Goal: Task Accomplishment & Management: Use online tool/utility

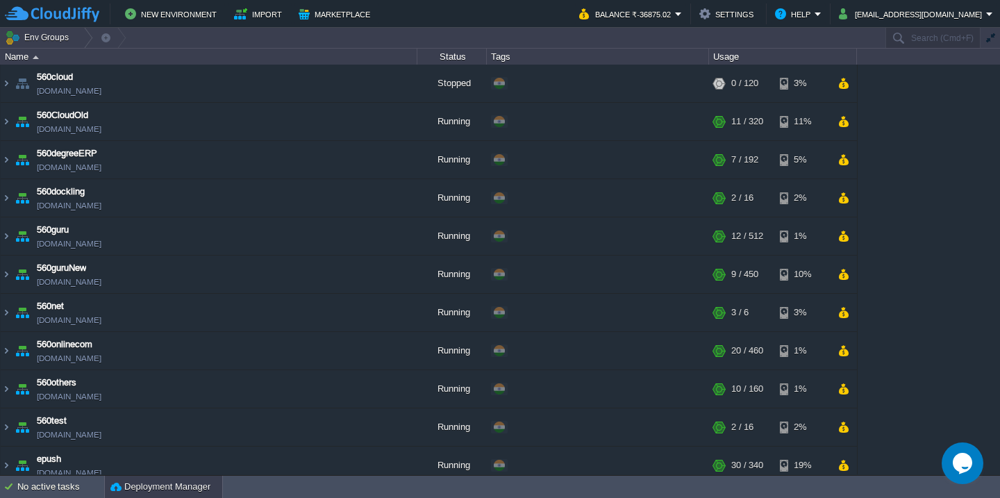
click at [183, 478] on div "Deployment Manager" at bounding box center [163, 487] width 117 height 22
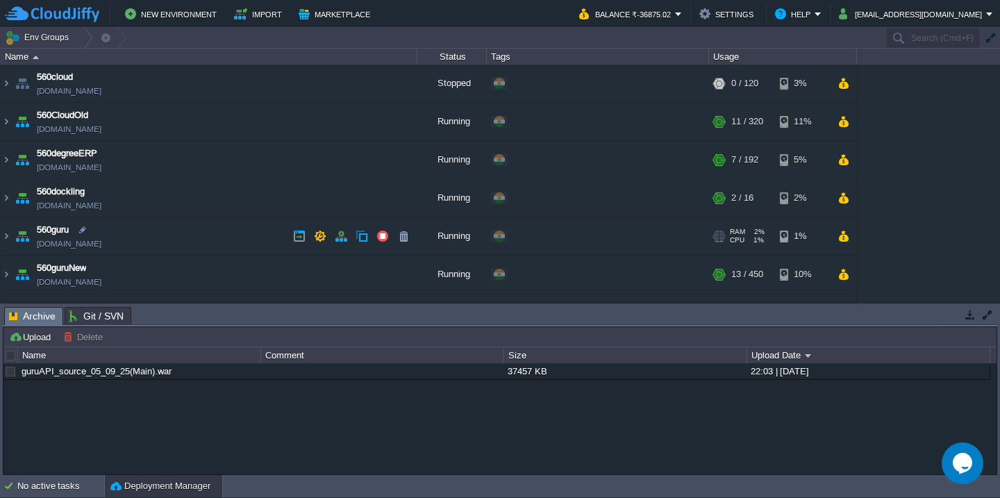
scroll to position [42, 0]
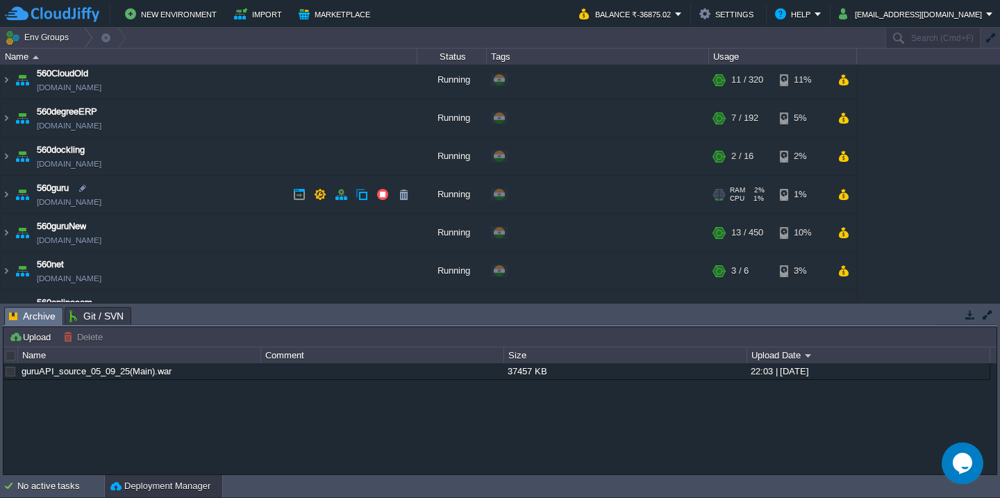
click at [176, 199] on td "560guru [DOMAIN_NAME]" at bounding box center [209, 195] width 417 height 38
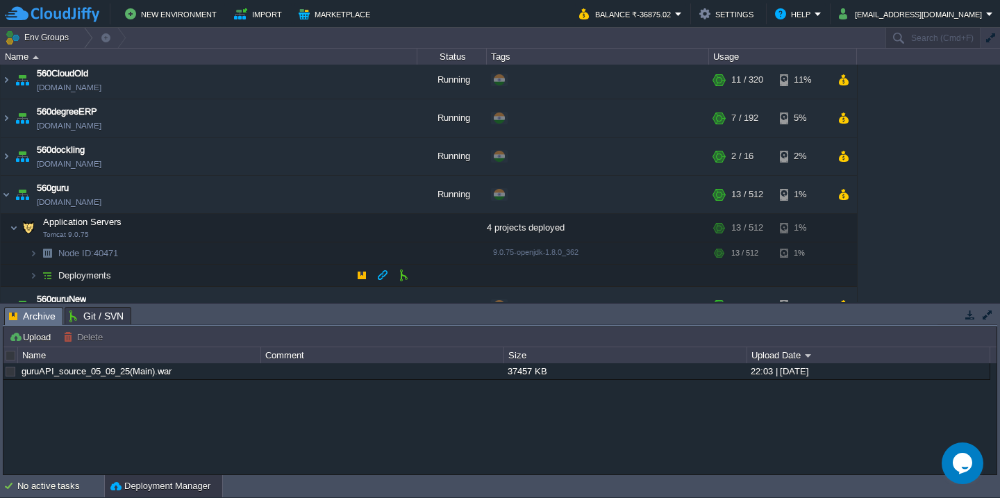
scroll to position [96, 0]
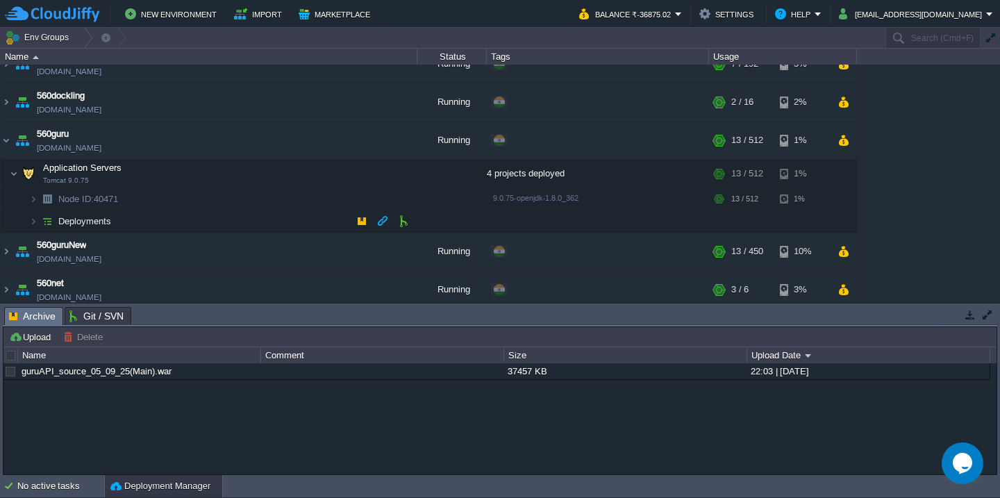
click at [187, 225] on td "Deployments" at bounding box center [209, 221] width 417 height 22
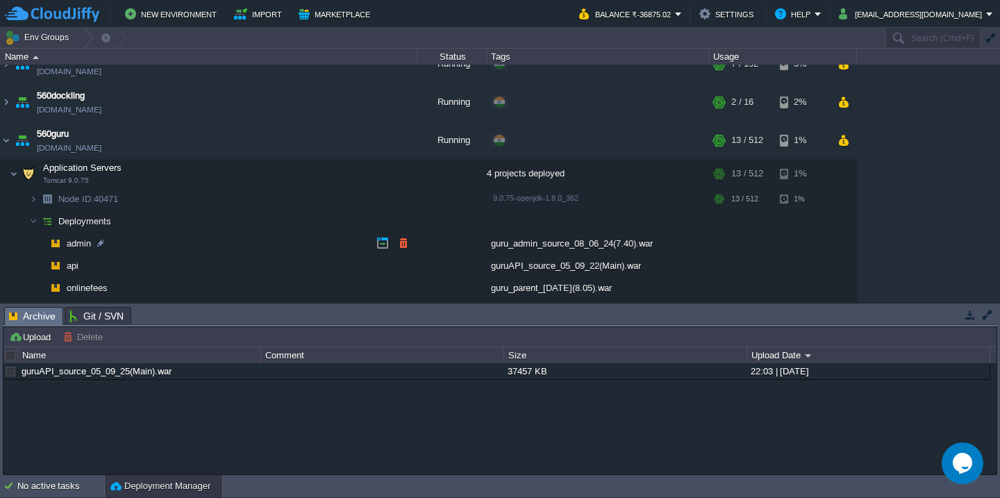
scroll to position [182, 0]
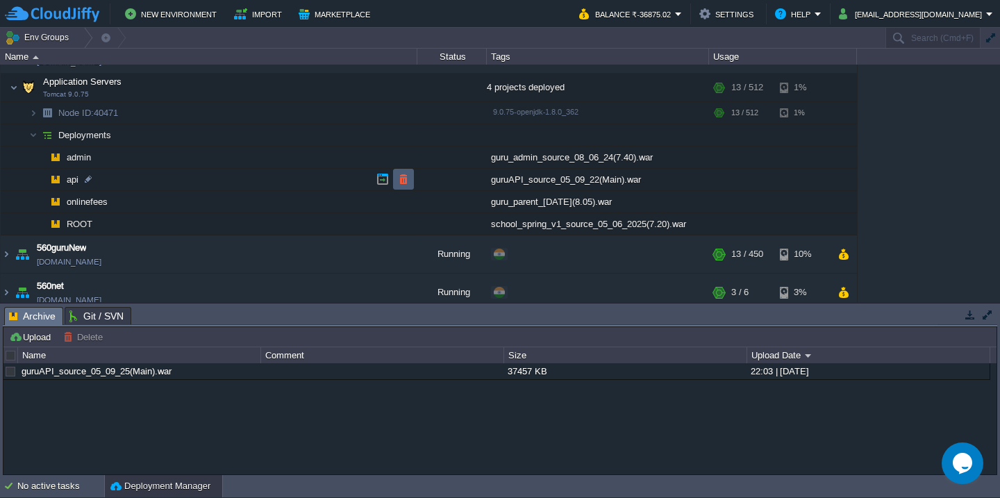
click at [406, 176] on button "button" at bounding box center [403, 179] width 12 height 12
click at [35, 483] on div "No active tasks" at bounding box center [60, 486] width 87 height 22
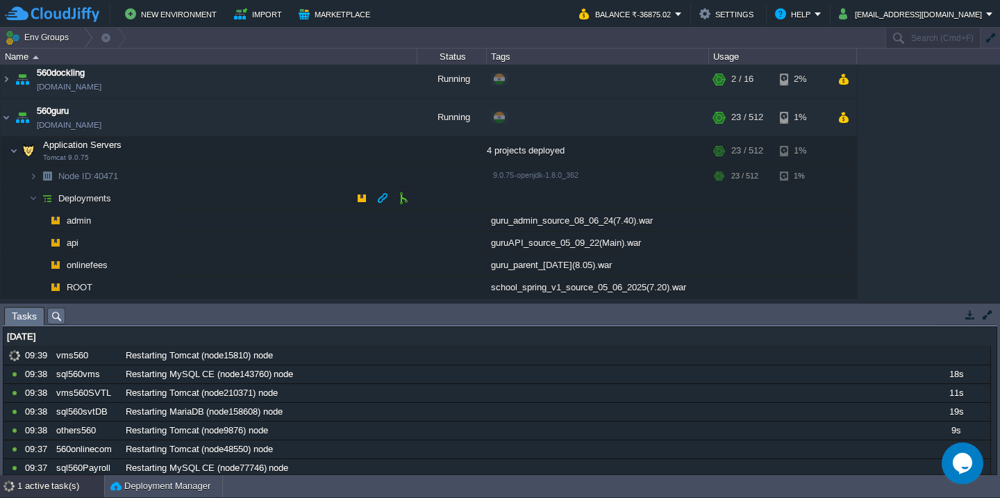
scroll to position [119, 0]
click at [397, 237] on button "button" at bounding box center [403, 241] width 12 height 12
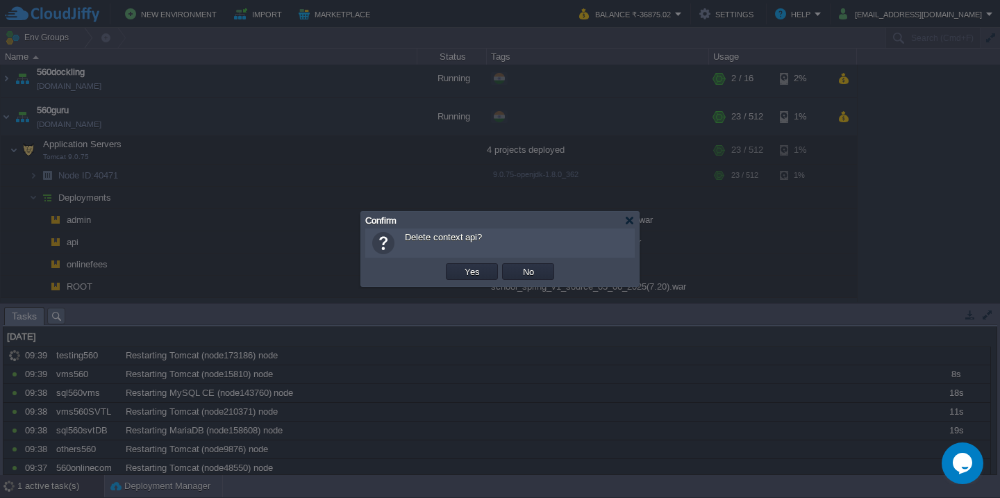
click at [460, 265] on button "Yes" at bounding box center [472, 271] width 24 height 12
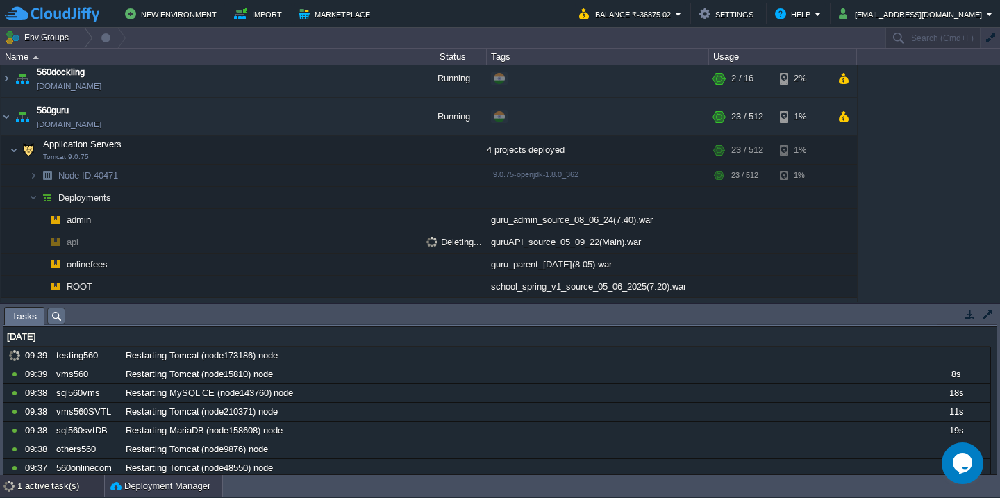
click at [150, 490] on button "Deployment Manager" at bounding box center [160, 486] width 100 height 14
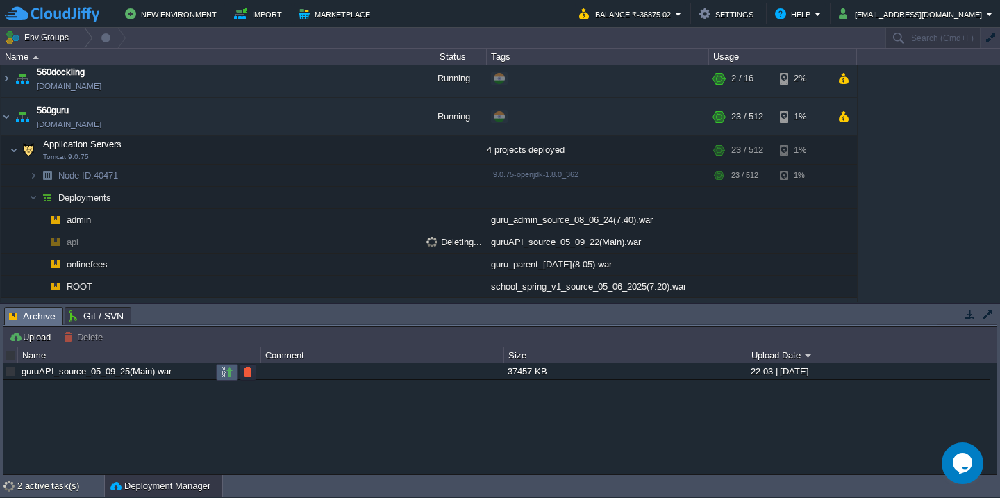
click at [219, 375] on td at bounding box center [227, 372] width 22 height 17
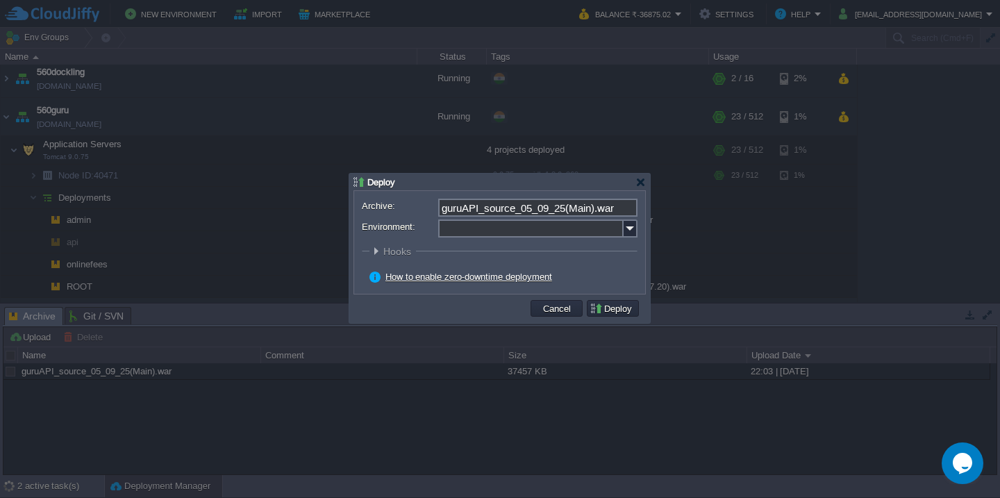
click at [491, 233] on input "Environment:" at bounding box center [530, 228] width 185 height 18
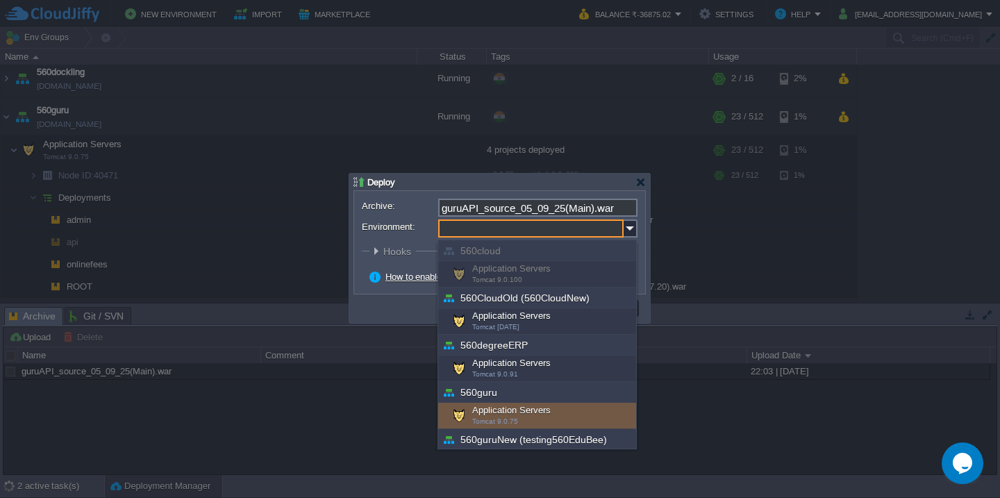
click at [500, 412] on div "Application Servers Tomcat 9.0.75" at bounding box center [537, 416] width 198 height 26
type input "Application Servers (560guru)"
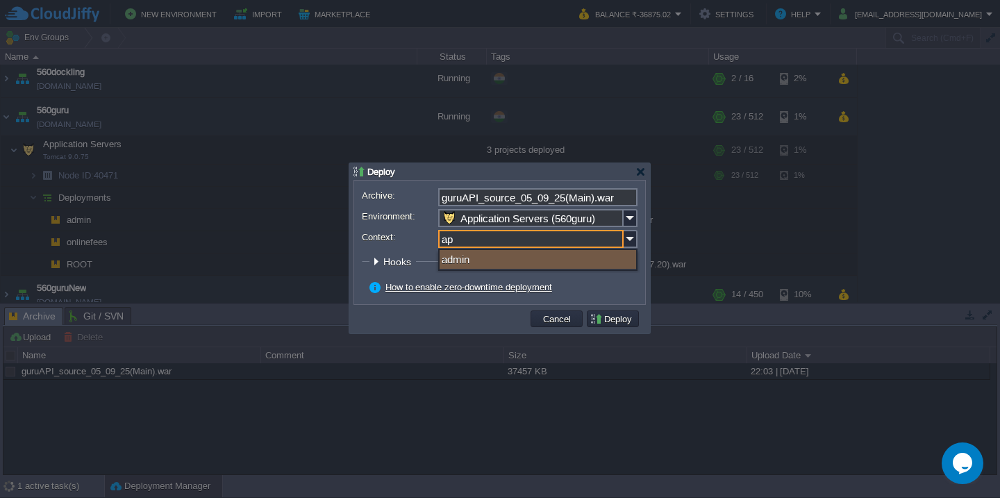
type input "api"
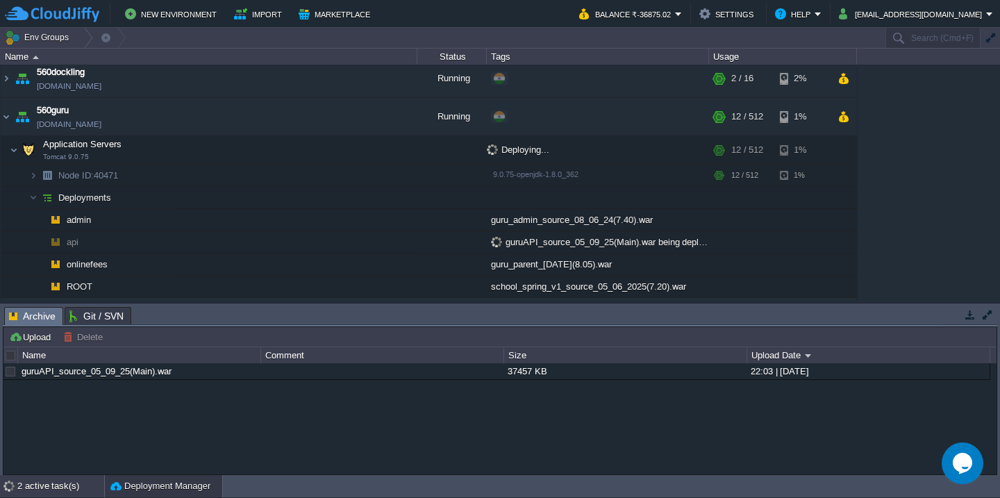
click at [42, 485] on div "2 active task(s)" at bounding box center [60, 486] width 87 height 22
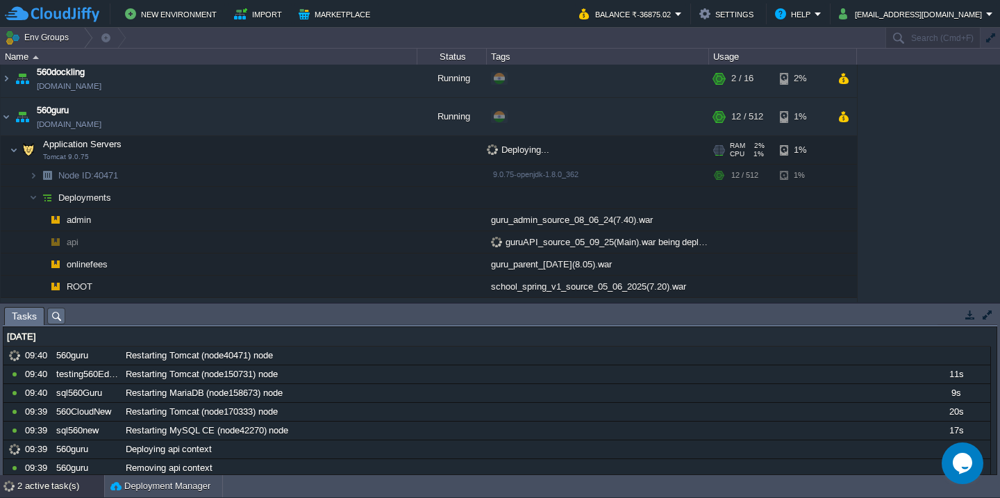
click at [303, 152] on td "Application Servers Tomcat 9.0.75" at bounding box center [209, 150] width 417 height 28
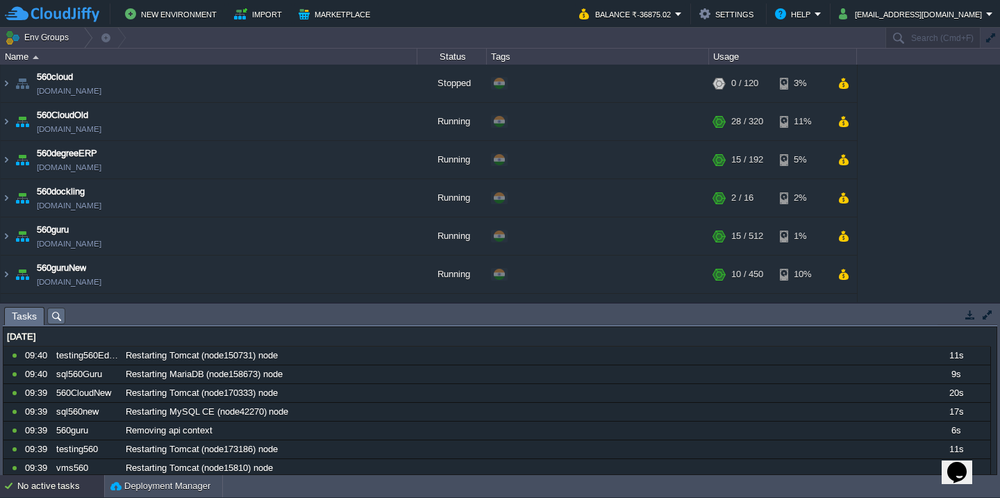
scroll to position [110, 0]
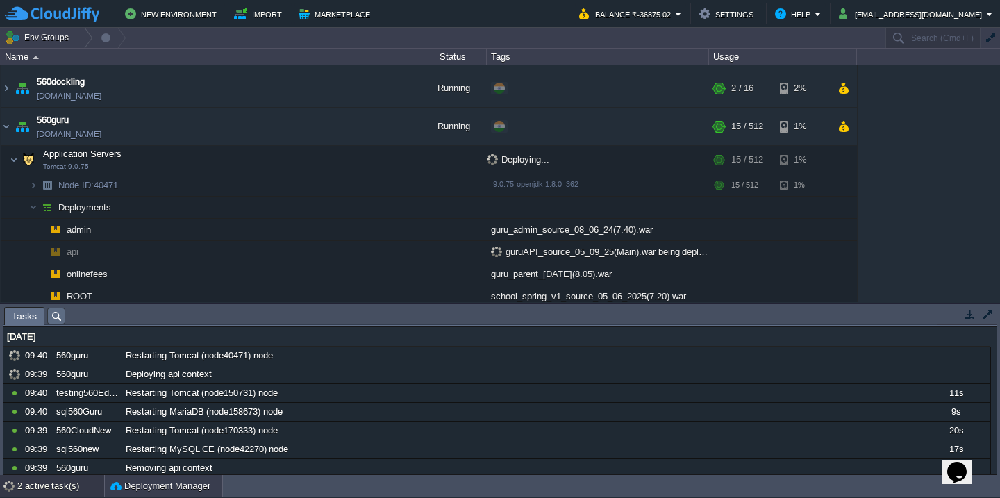
click at [128, 487] on button "Deployment Manager" at bounding box center [160, 486] width 100 height 14
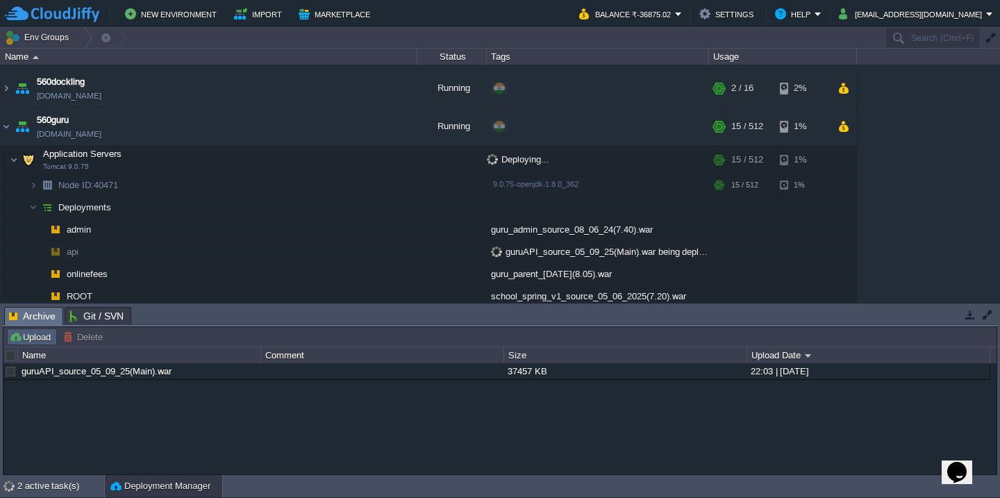
click at [38, 337] on button "Upload" at bounding box center [32, 337] width 46 height 12
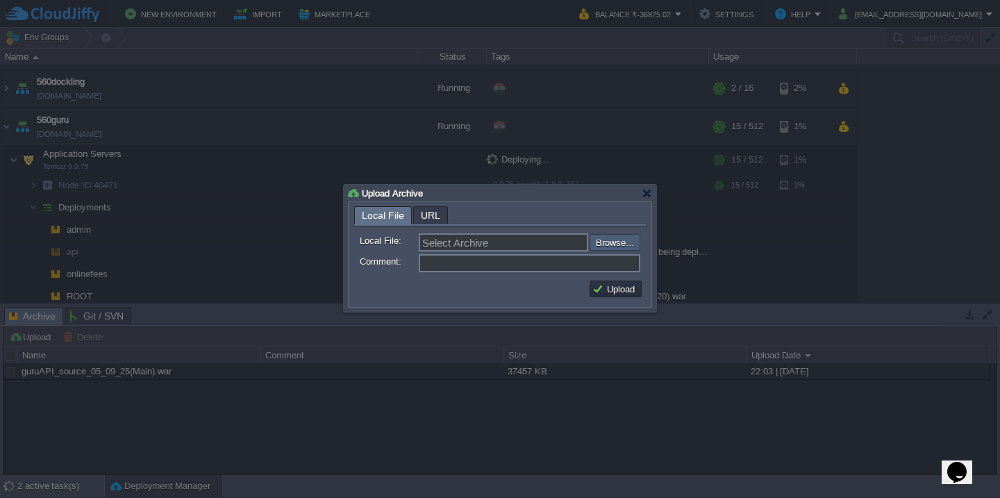
click at [606, 244] on input "file" at bounding box center [553, 242] width 176 height 17
type input "C:\fakepath\vmsAPI-6-9-2025.war"
type input "vmsAPI-6-9-2025.war"
click at [611, 287] on button "Upload" at bounding box center [615, 289] width 47 height 12
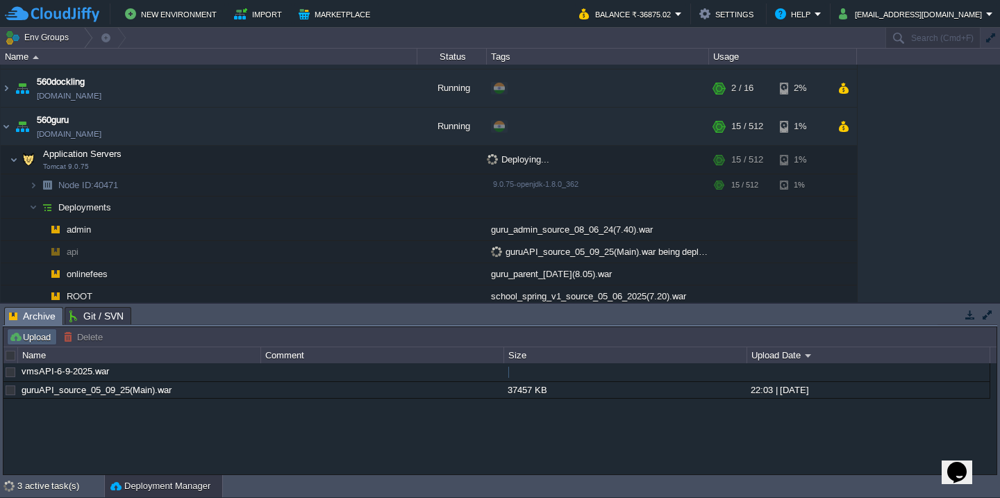
click at [40, 337] on button "Upload" at bounding box center [32, 337] width 46 height 12
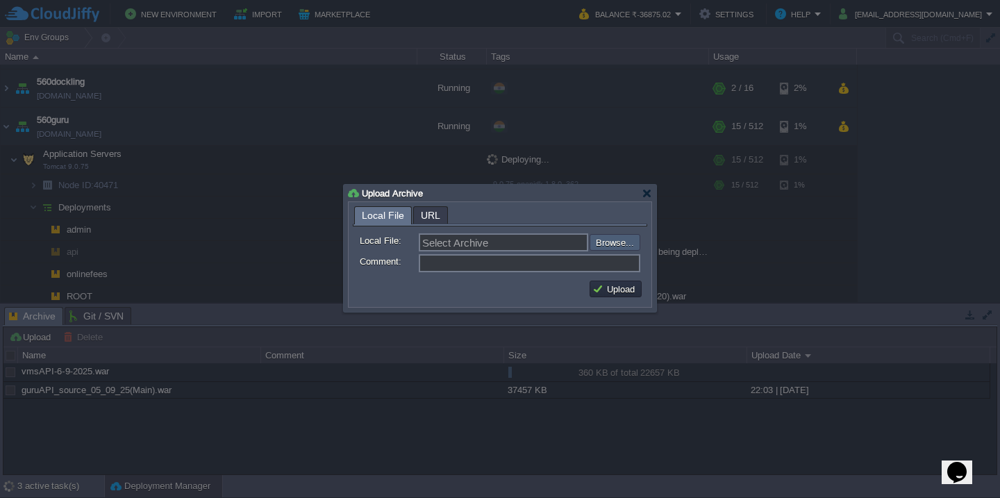
click at [628, 242] on input "file" at bounding box center [553, 242] width 176 height 17
type input "C:\fakepath\svtAPI-6-9-2025.war"
type input "svtAPI-6-9-2025.war"
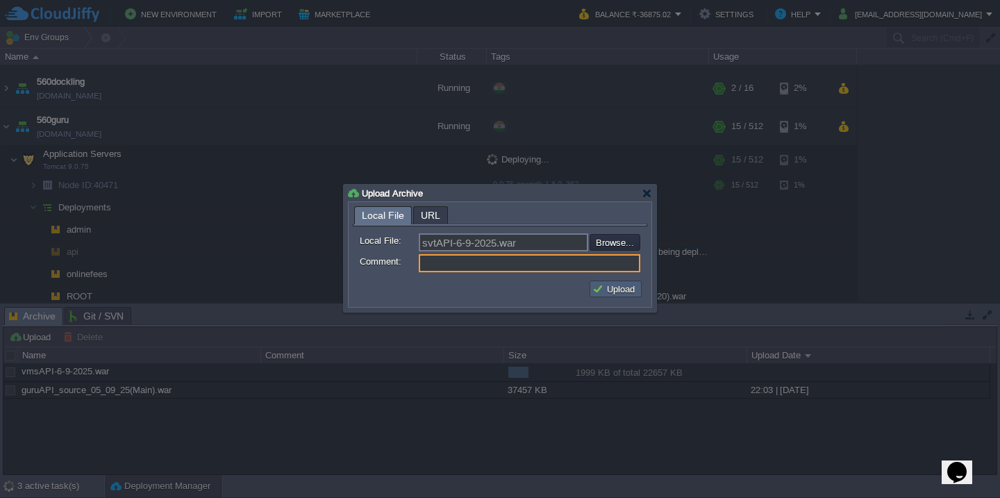
click at [628, 289] on button "Upload" at bounding box center [615, 289] width 47 height 12
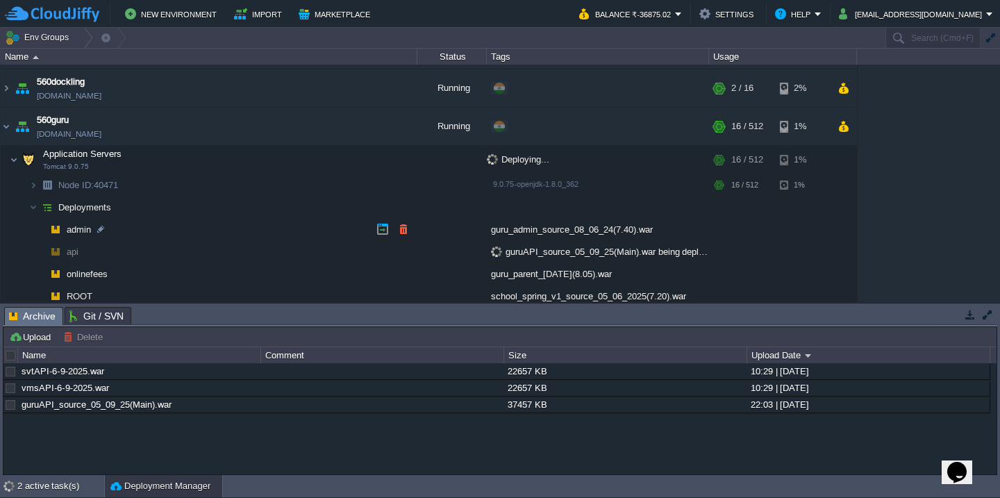
scroll to position [952, 0]
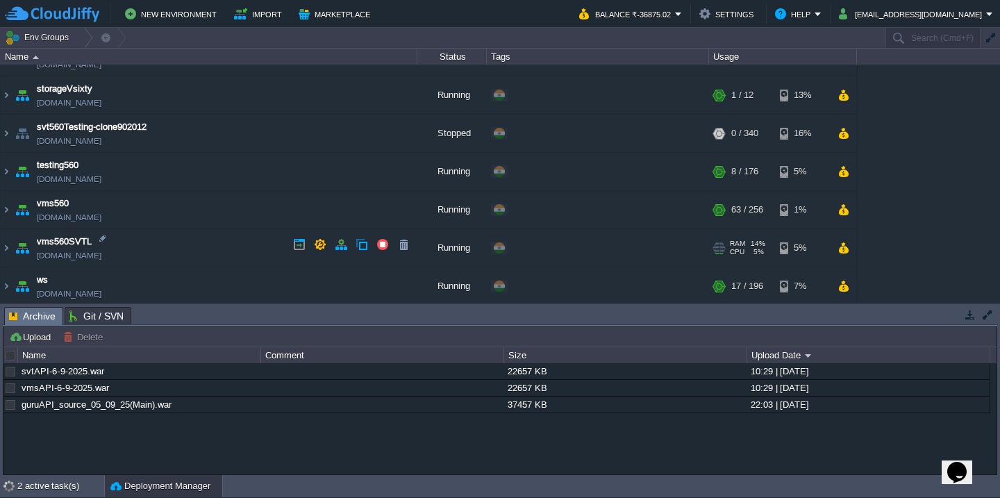
click at [180, 237] on td "vms560SVTL vms560svtl.cloudjiffy.net" at bounding box center [209, 248] width 417 height 38
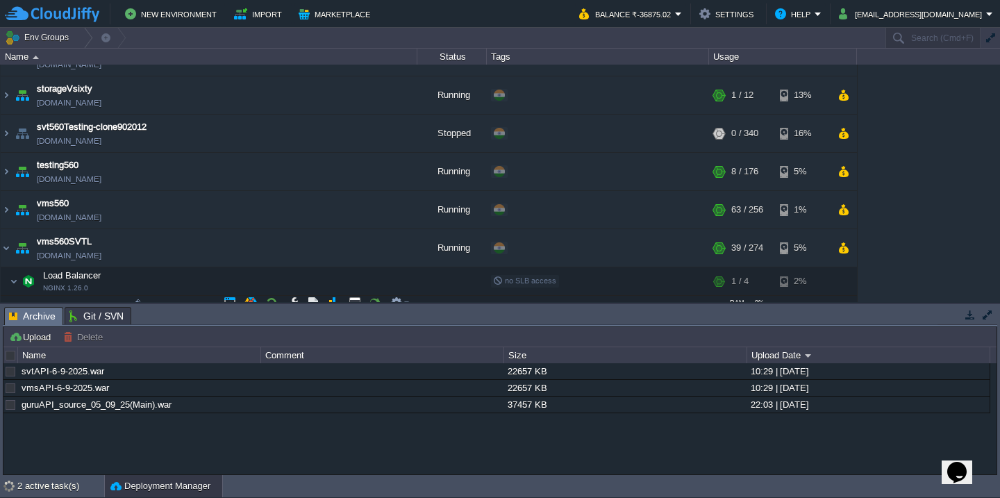
scroll to position [1076, 0]
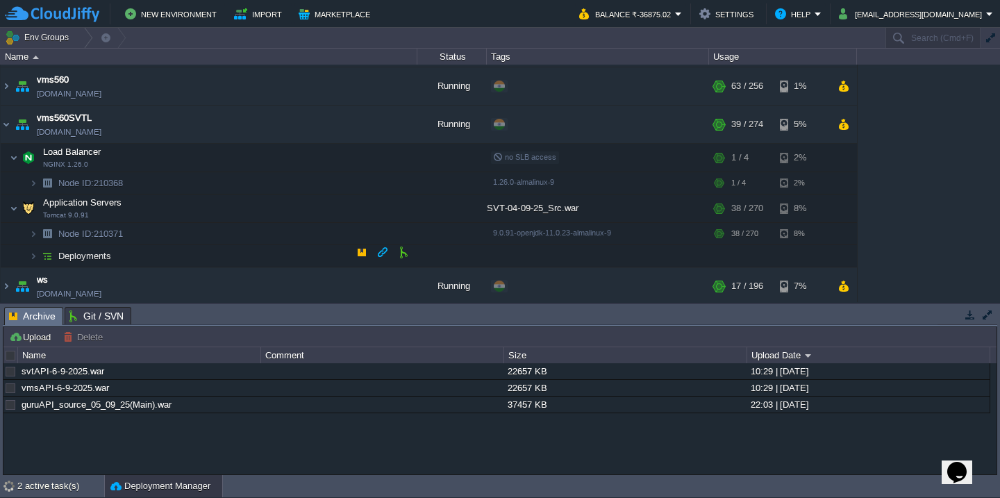
click at [176, 256] on td "Deployments" at bounding box center [209, 256] width 417 height 22
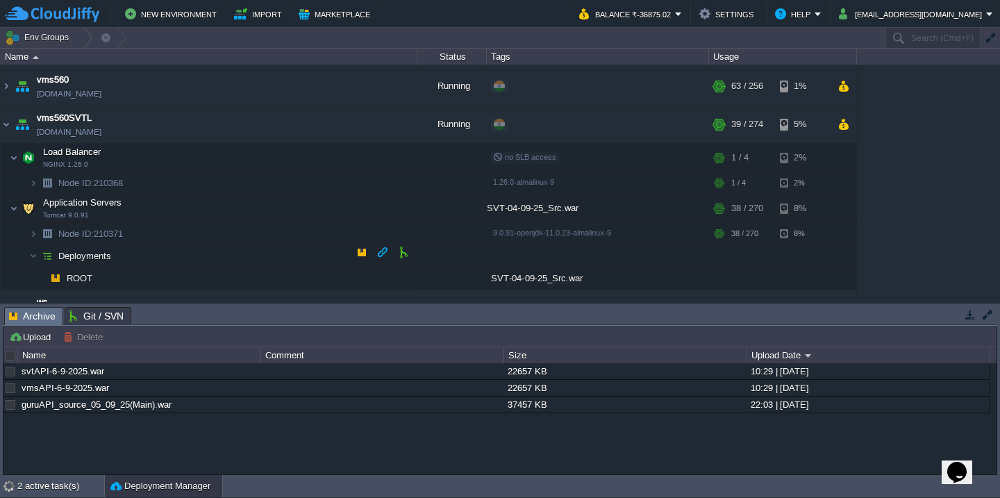
scroll to position [1098, 0]
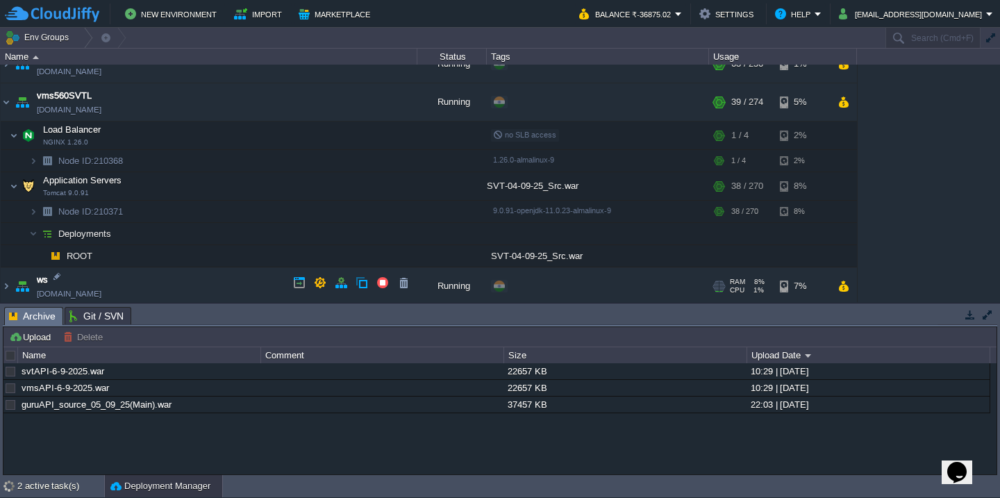
click at [177, 282] on td "ws test560.cloudjiffy.net" at bounding box center [209, 286] width 417 height 38
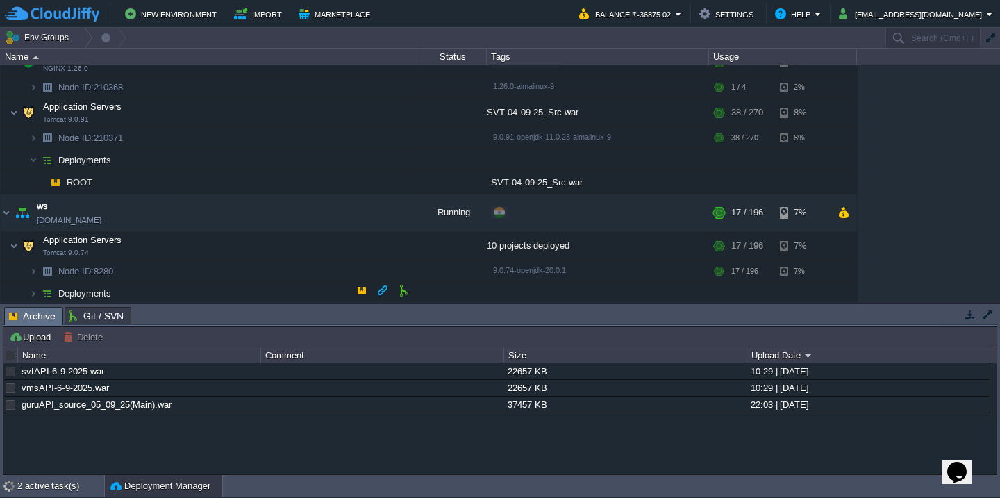
scroll to position [1170, 0]
click at [191, 284] on td "Deployments" at bounding box center [209, 295] width 417 height 22
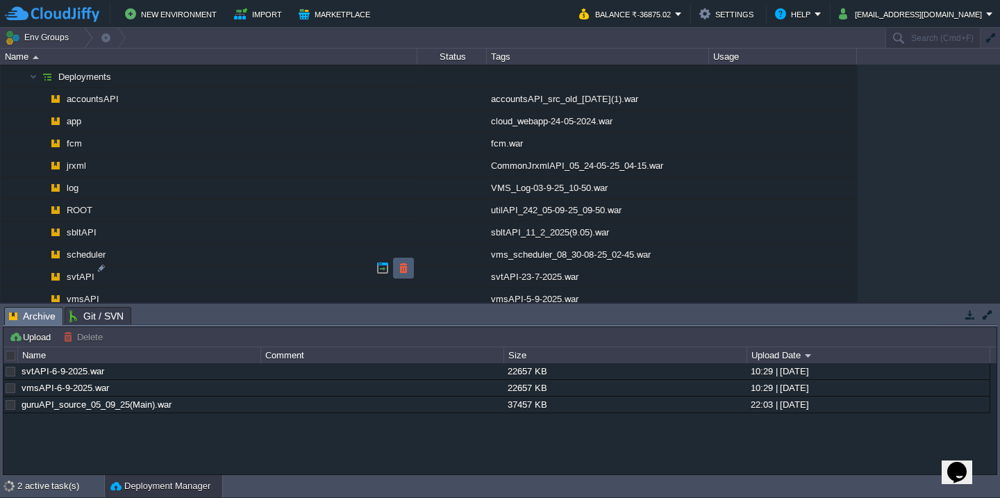
click at [403, 269] on button "button" at bounding box center [403, 268] width 12 height 12
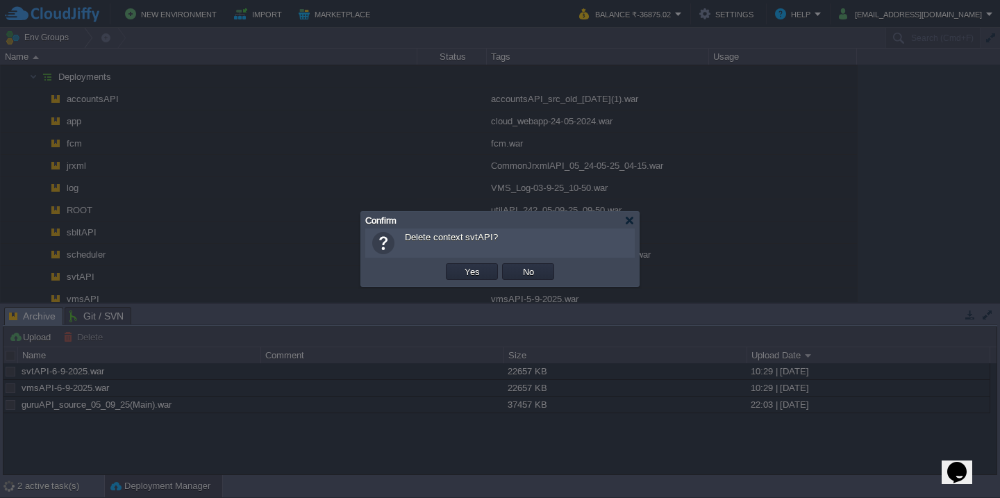
click at [460, 265] on button "Yes" at bounding box center [472, 271] width 24 height 12
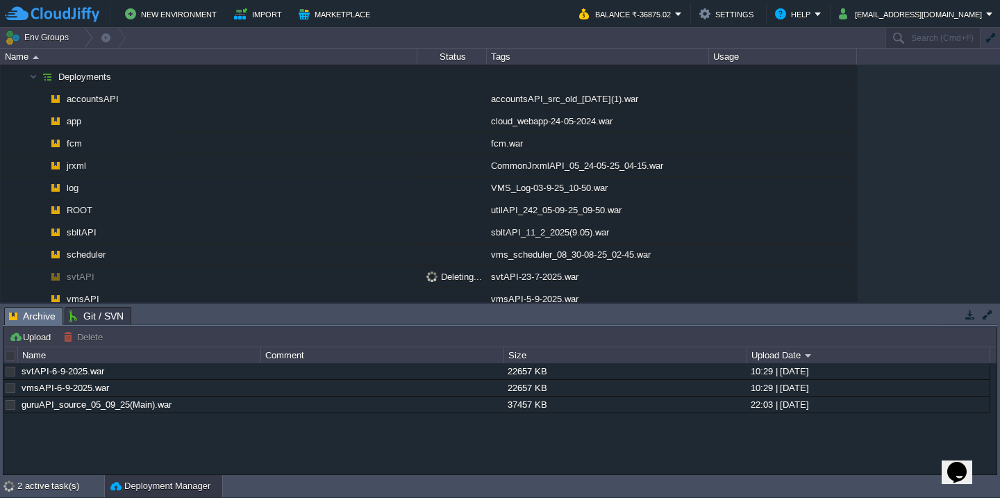
scroll to position [1385, 0]
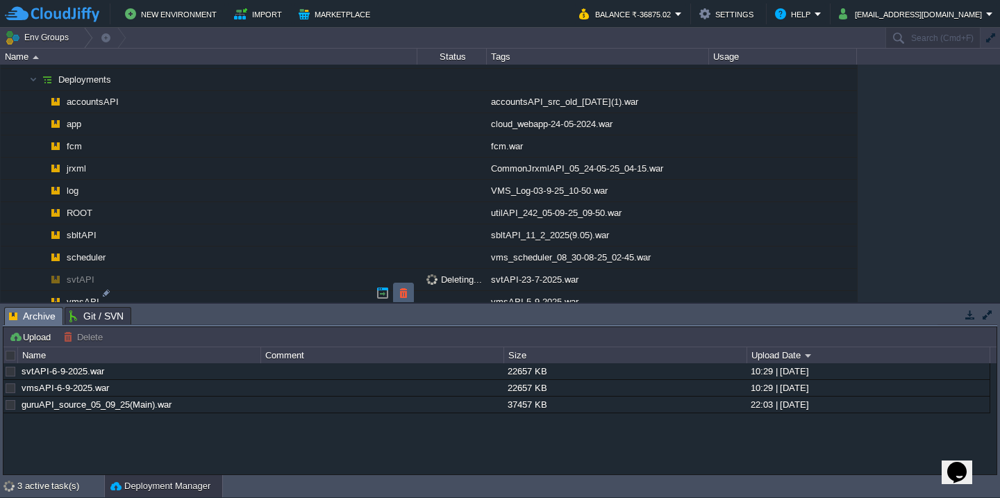
click at [399, 294] on button "button" at bounding box center [403, 293] width 12 height 12
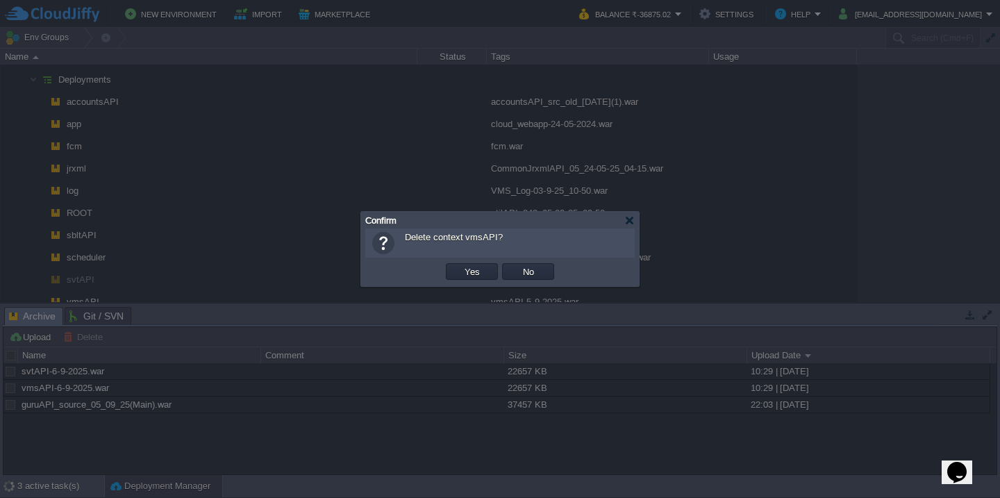
click at [460, 265] on button "Yes" at bounding box center [472, 271] width 24 height 12
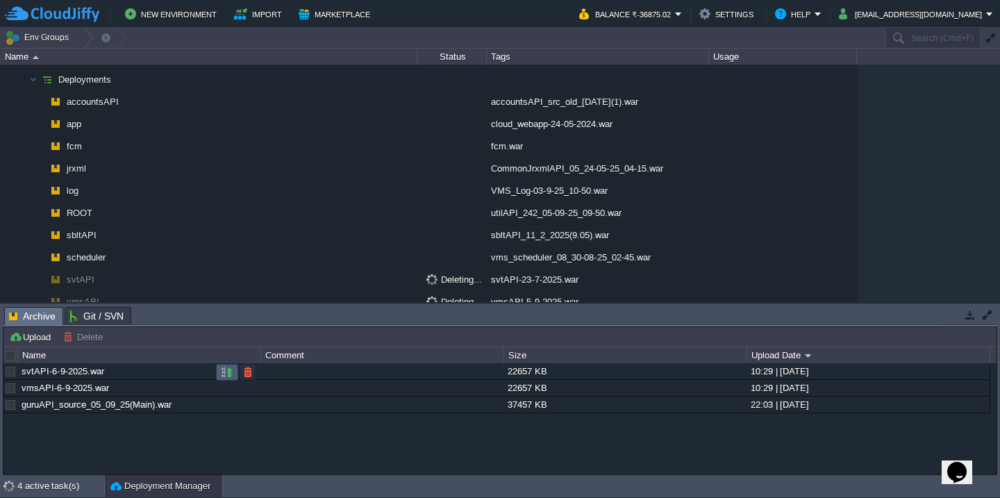
click at [225, 375] on button "button" at bounding box center [227, 372] width 12 height 12
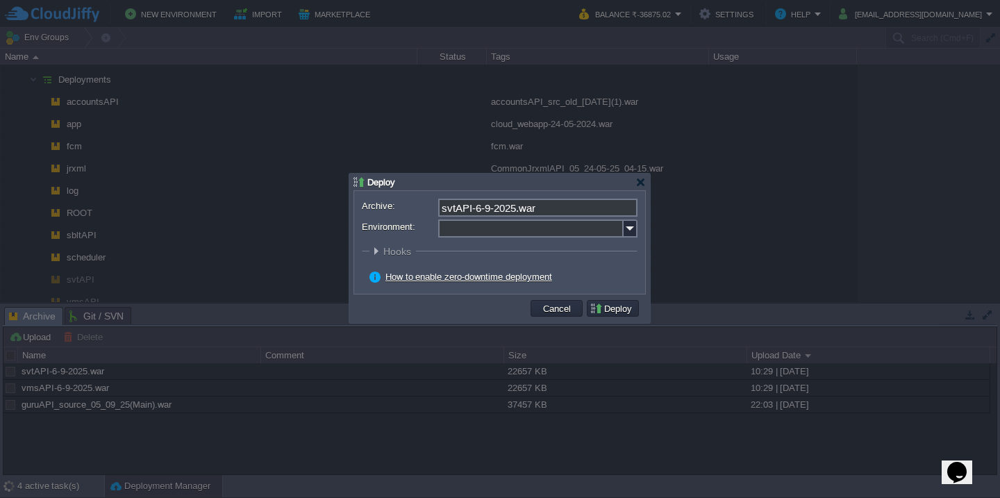
click at [519, 228] on input "Environment:" at bounding box center [530, 228] width 185 height 18
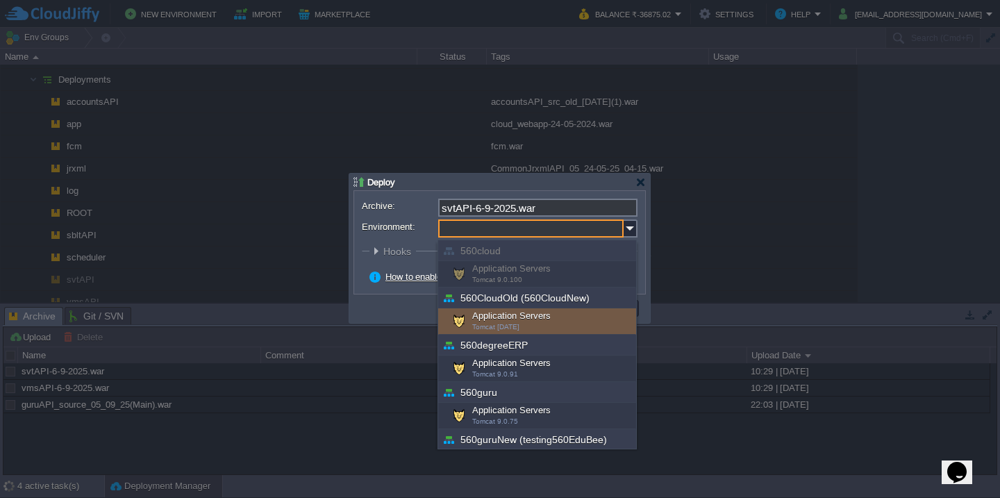
scroll to position [500, 0]
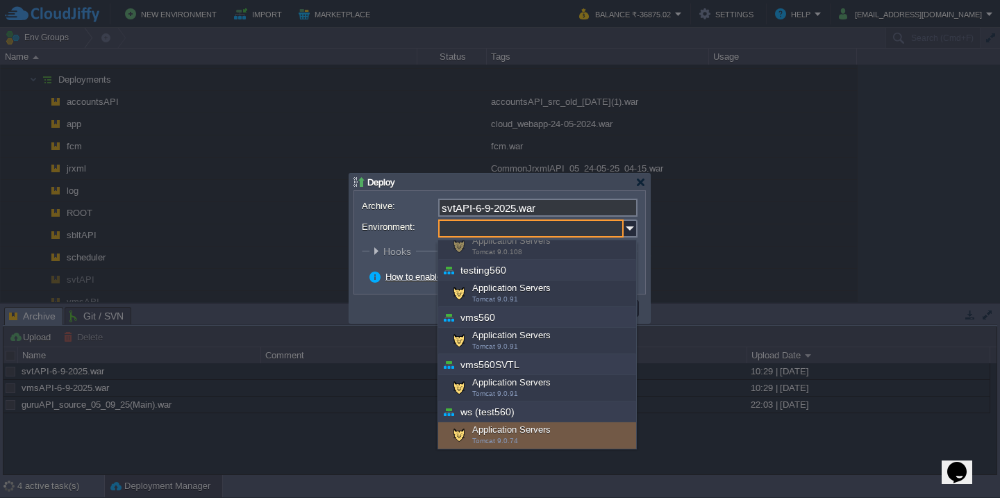
click at [485, 433] on div "Application Servers Tomcat 9.0.74" at bounding box center [537, 435] width 198 height 26
type input "Application Servers (ws (test560))"
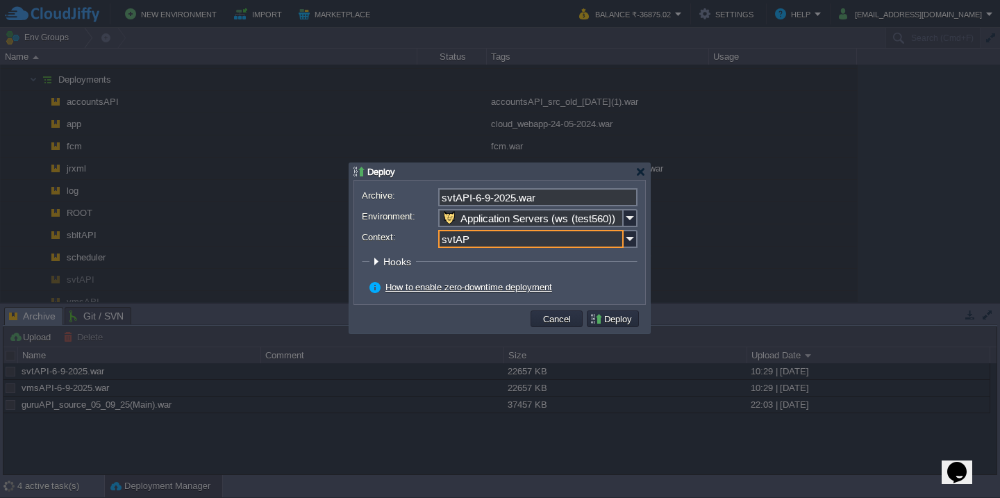
type input "svtAPI"
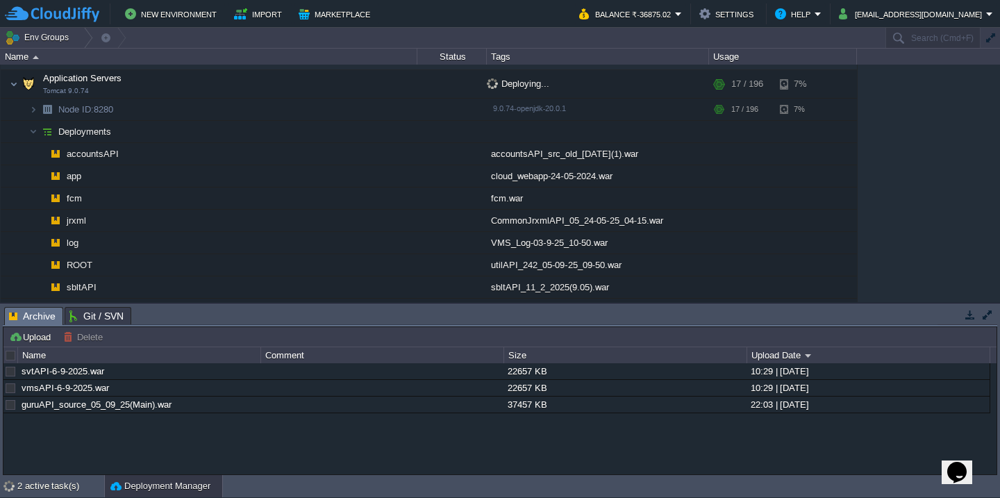
scroll to position [1361, 0]
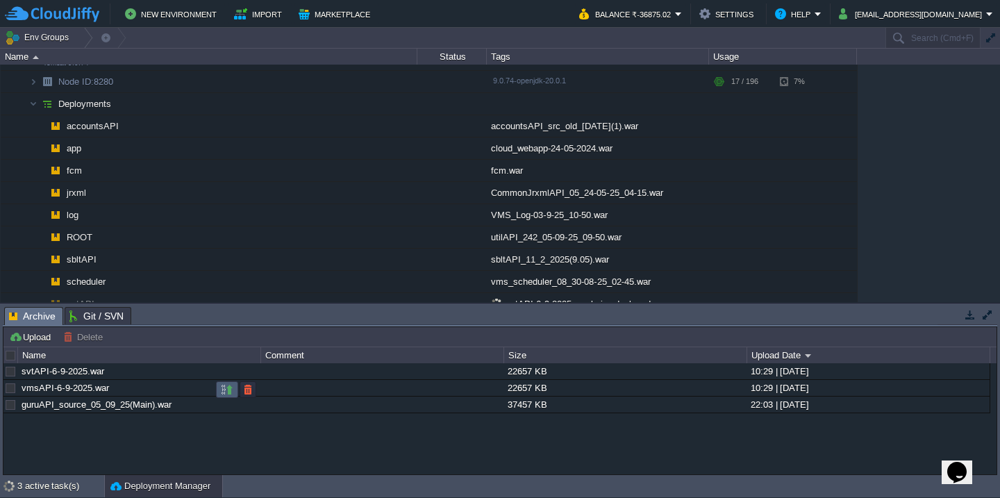
click at [222, 394] on button "button" at bounding box center [227, 389] width 12 height 12
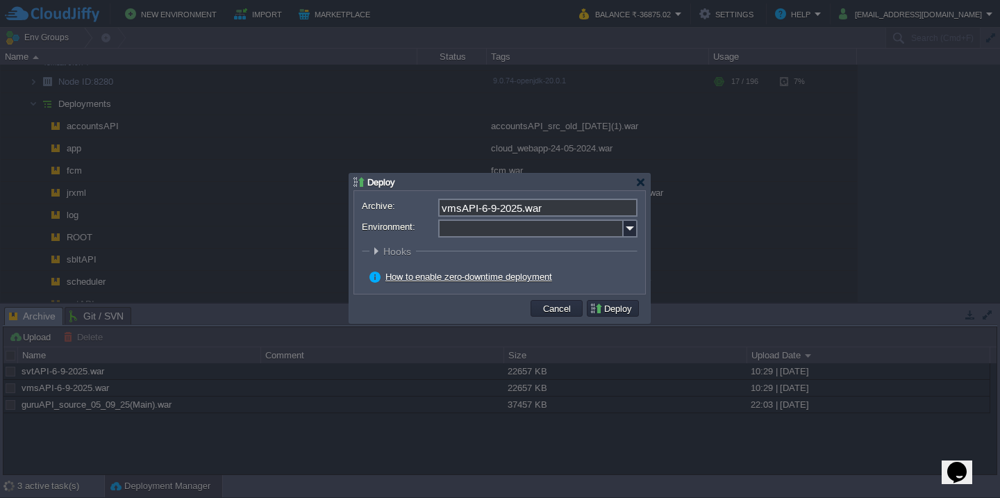
click at [483, 233] on input "Environment:" at bounding box center [530, 228] width 185 height 18
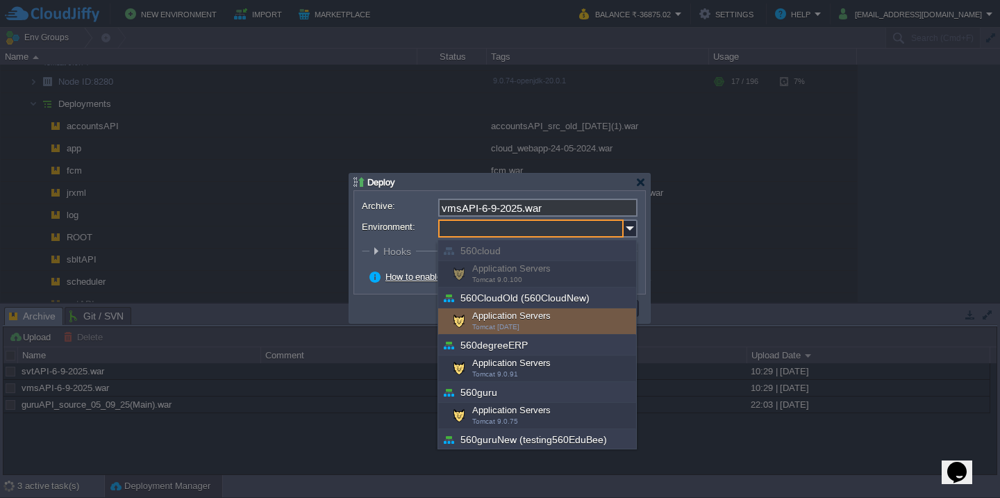
scroll to position [500, 0]
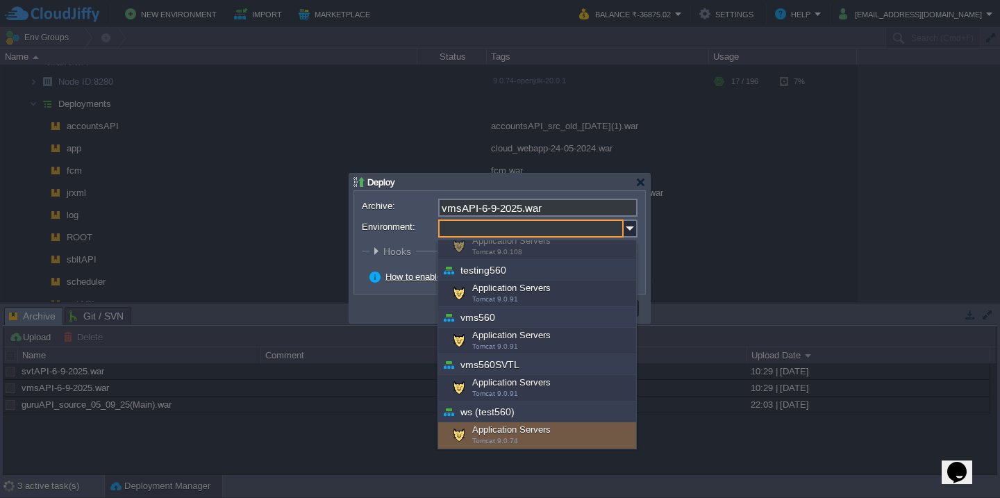
click at [470, 439] on div "Application Servers Tomcat 9.0.74" at bounding box center [537, 435] width 198 height 26
type input "Application Servers (ws (test560))"
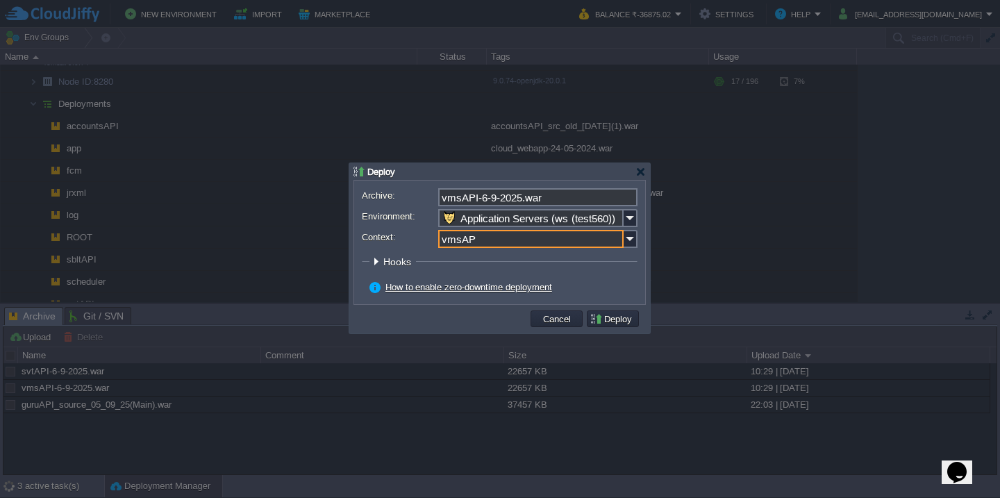
type input "vmsAPI"
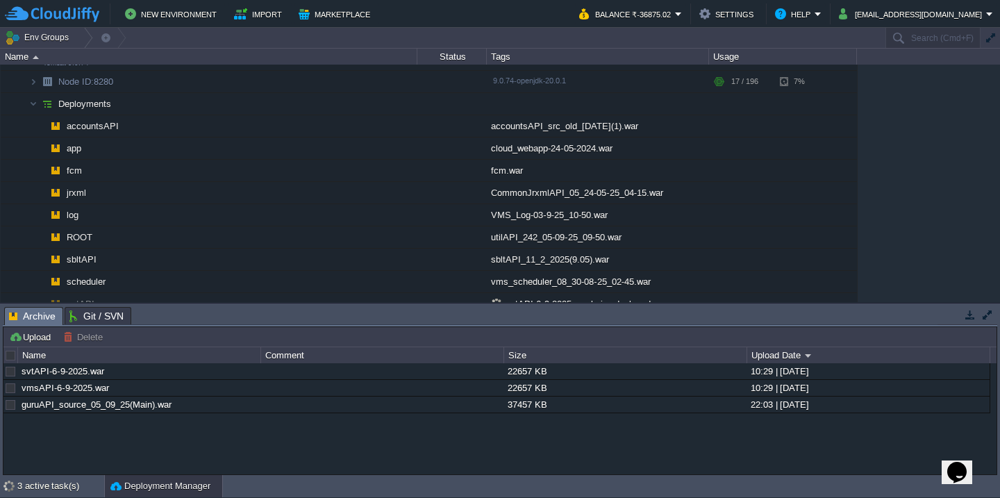
scroll to position [1383, 0]
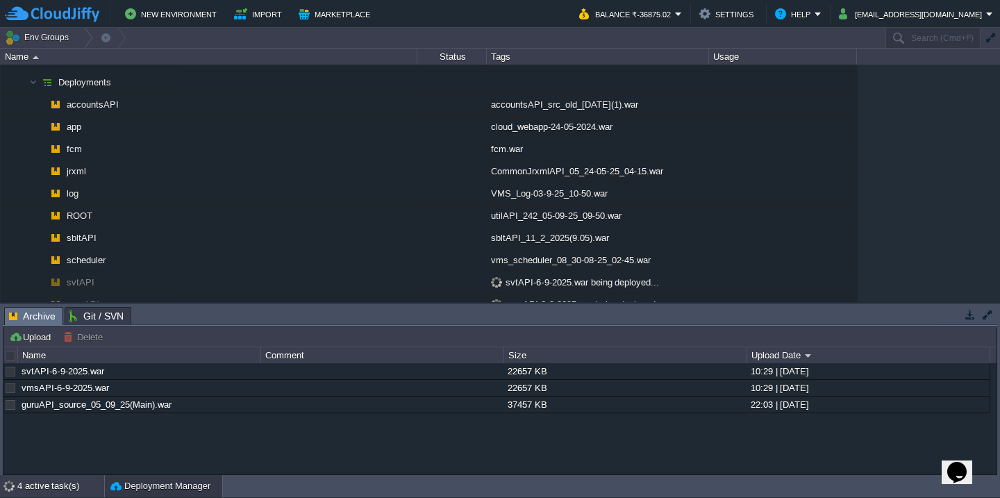
click at [37, 485] on div "4 active task(s)" at bounding box center [60, 486] width 87 height 22
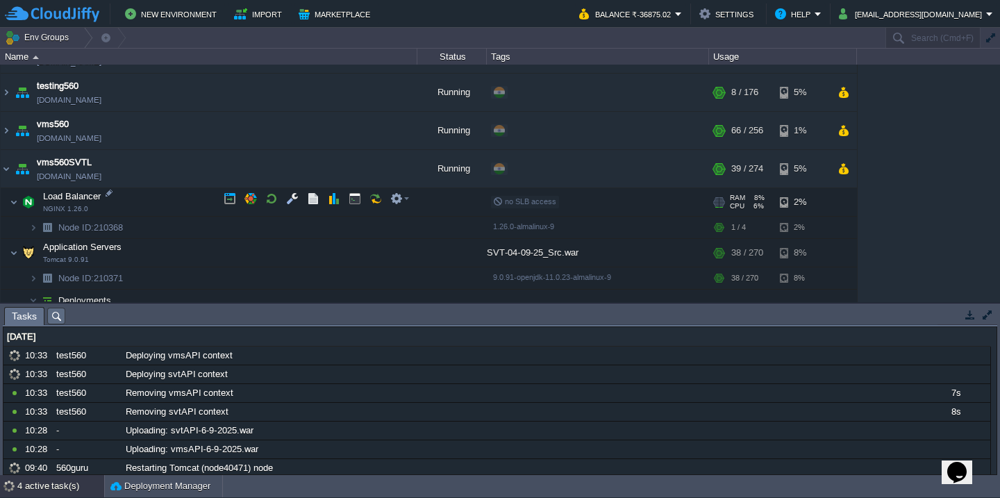
scroll to position [1021, 0]
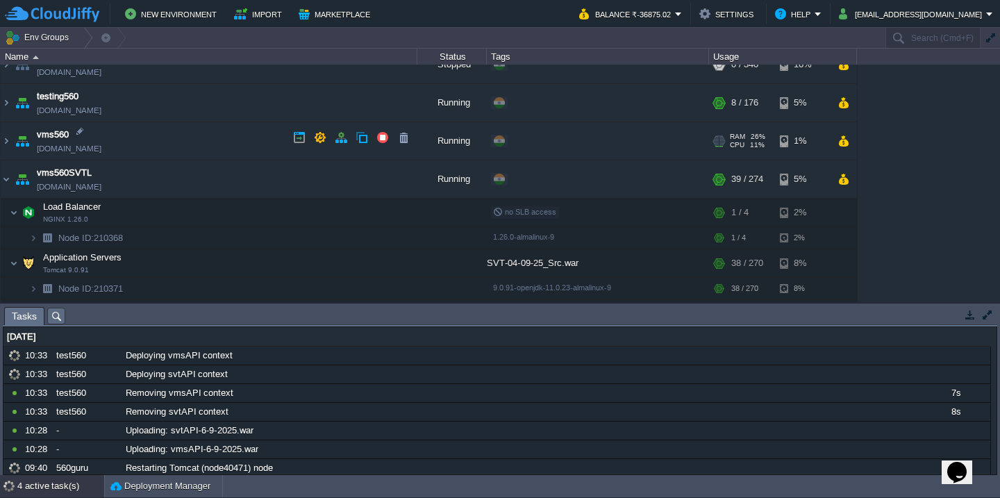
click at [212, 135] on td "vms560 vms560.cloudjiffy.net" at bounding box center [209, 141] width 417 height 38
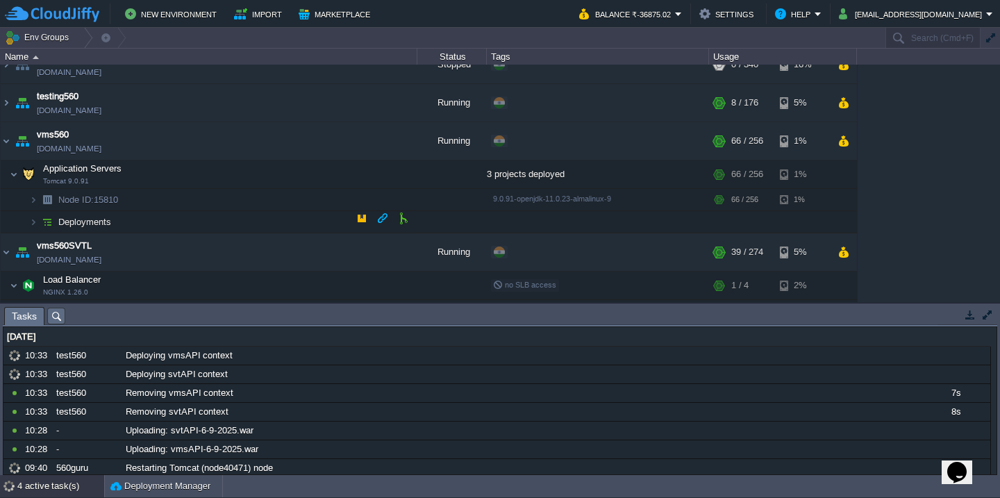
click at [222, 221] on td "Deployments" at bounding box center [209, 222] width 417 height 22
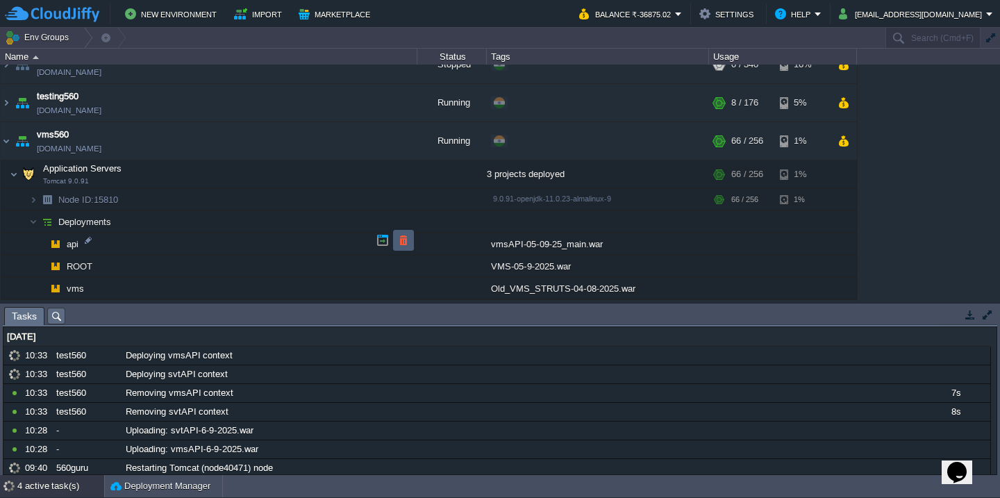
click at [403, 237] on button "button" at bounding box center [403, 240] width 12 height 12
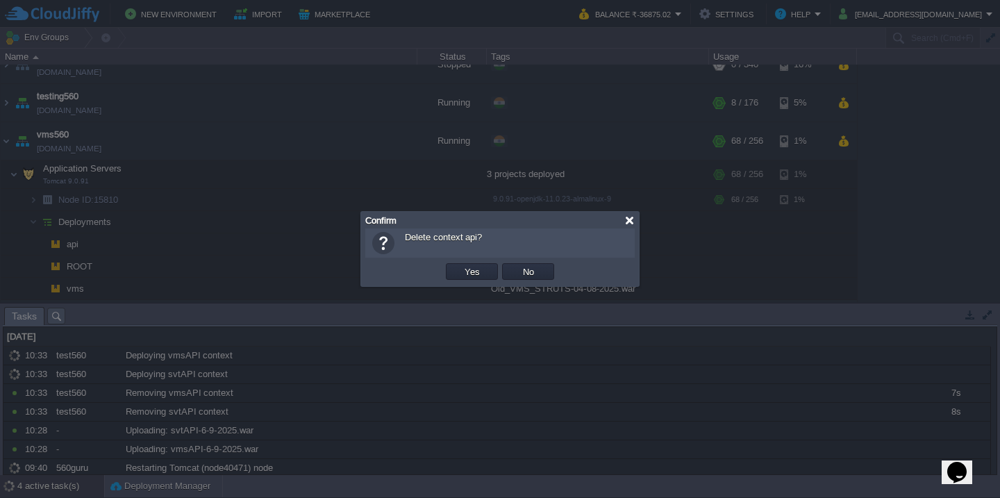
click at [633, 220] on div at bounding box center [629, 220] width 10 height 10
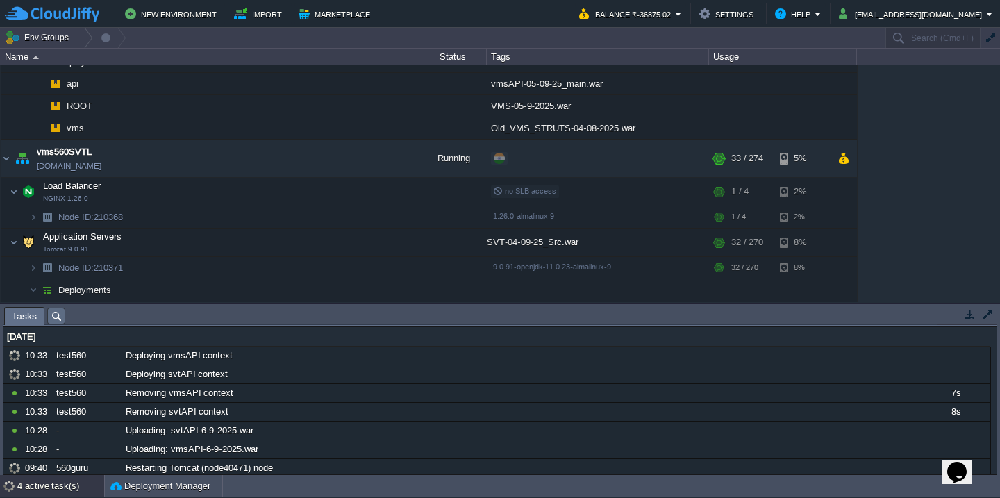
scroll to position [1525, 0]
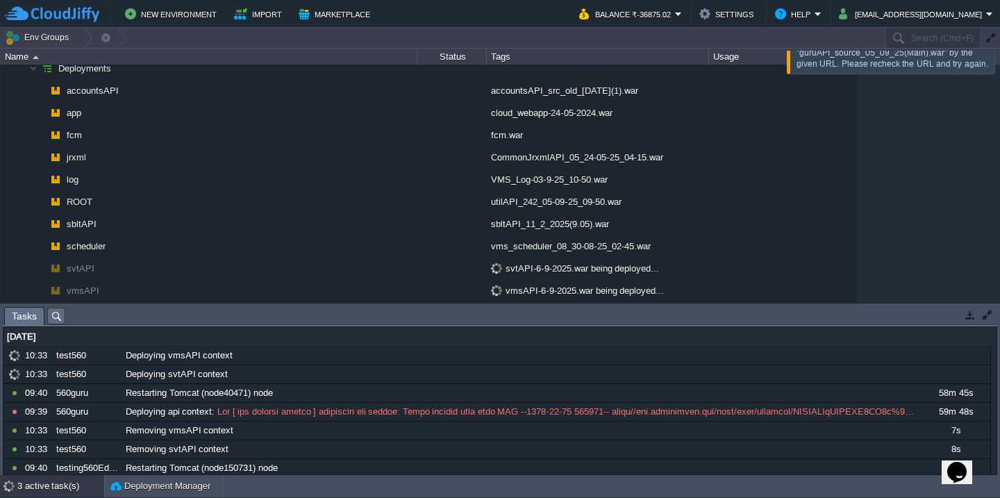
scroll to position [190, 0]
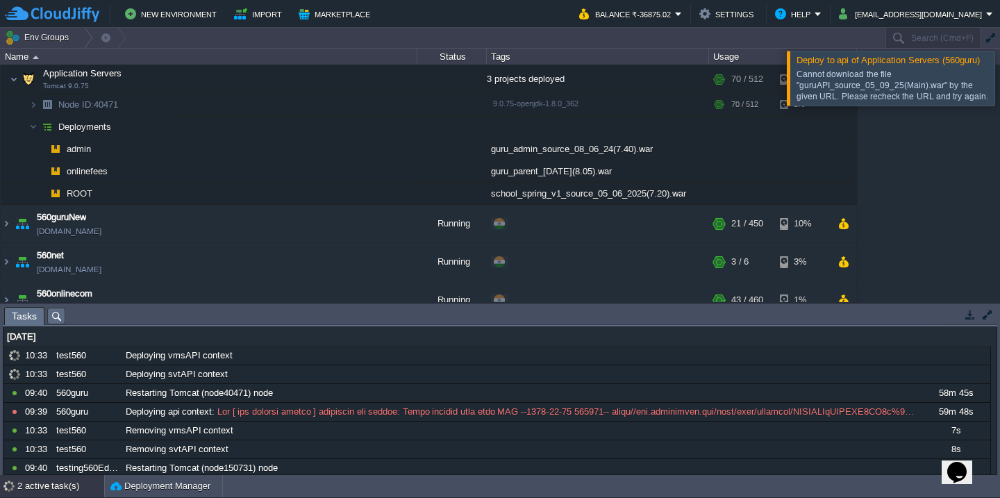
click at [989, 310] on button "button" at bounding box center [987, 314] width 12 height 12
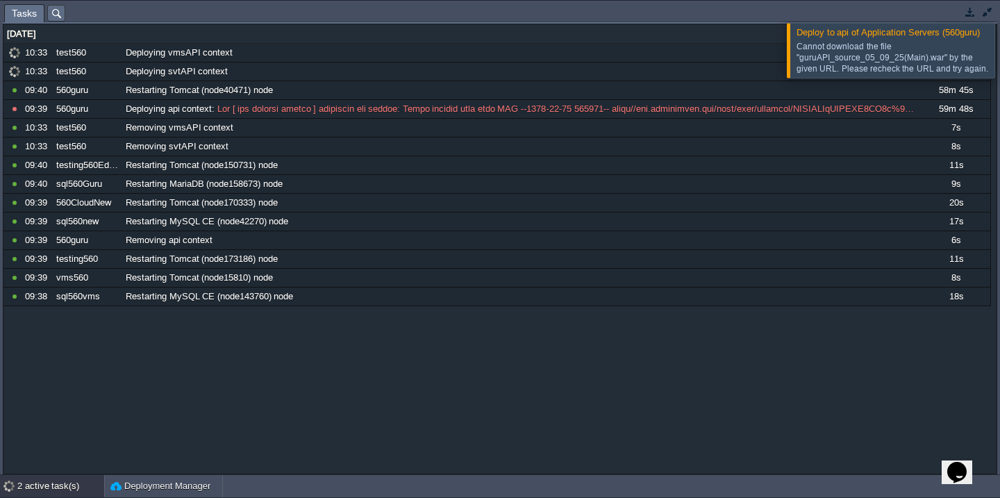
click at [999, 40] on div at bounding box center [1017, 50] width 0 height 54
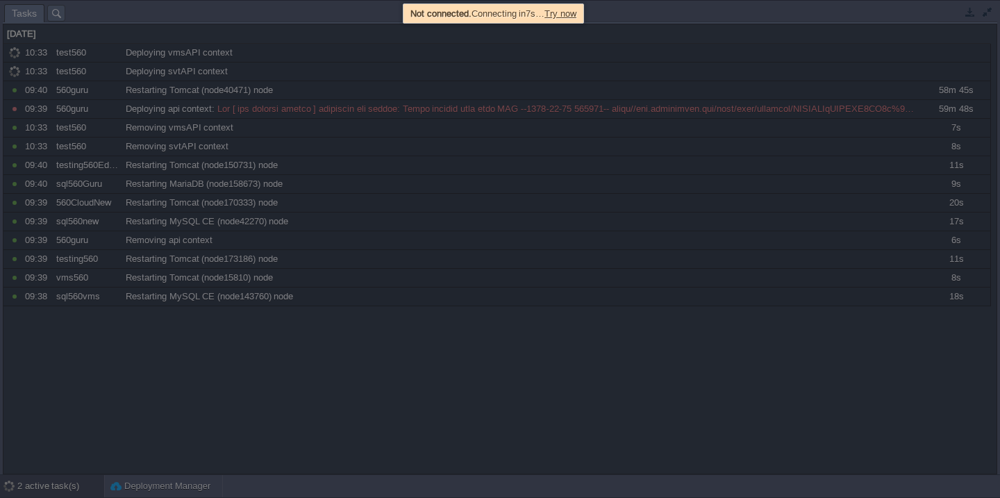
click at [576, 17] on span "Try now" at bounding box center [560, 13] width 32 height 10
click at [584, 13] on span "Try now" at bounding box center [568, 13] width 32 height 10
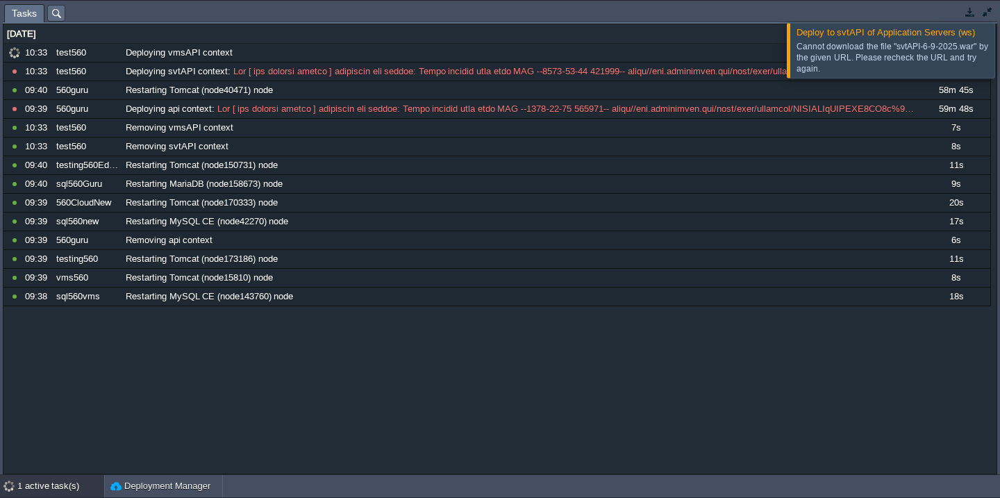
click at [999, 35] on div at bounding box center [1017, 50] width 0 height 54
